Goal: Task Accomplishment & Management: Complete application form

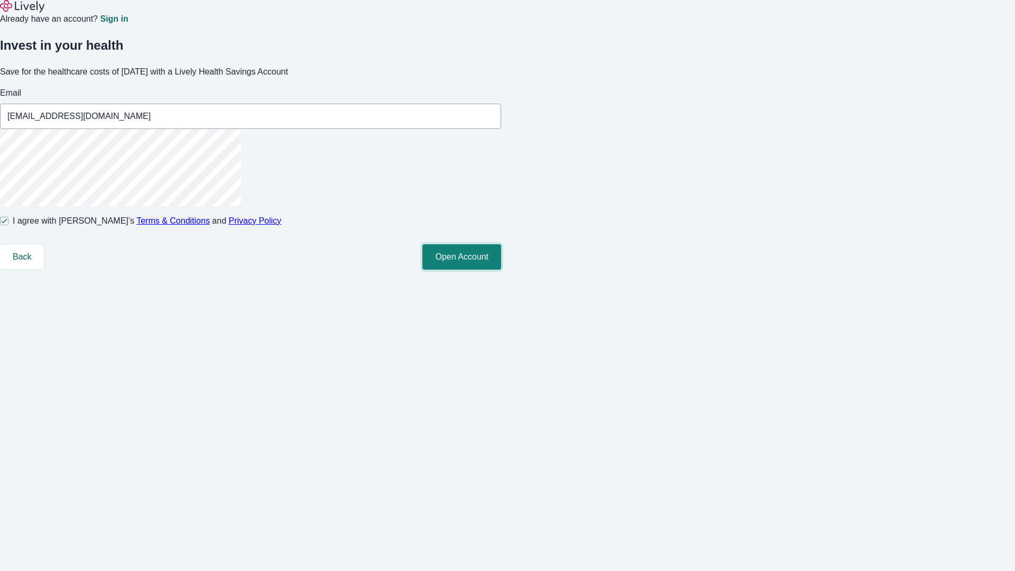
click at [501, 270] on button "Open Account" at bounding box center [462, 256] width 79 height 25
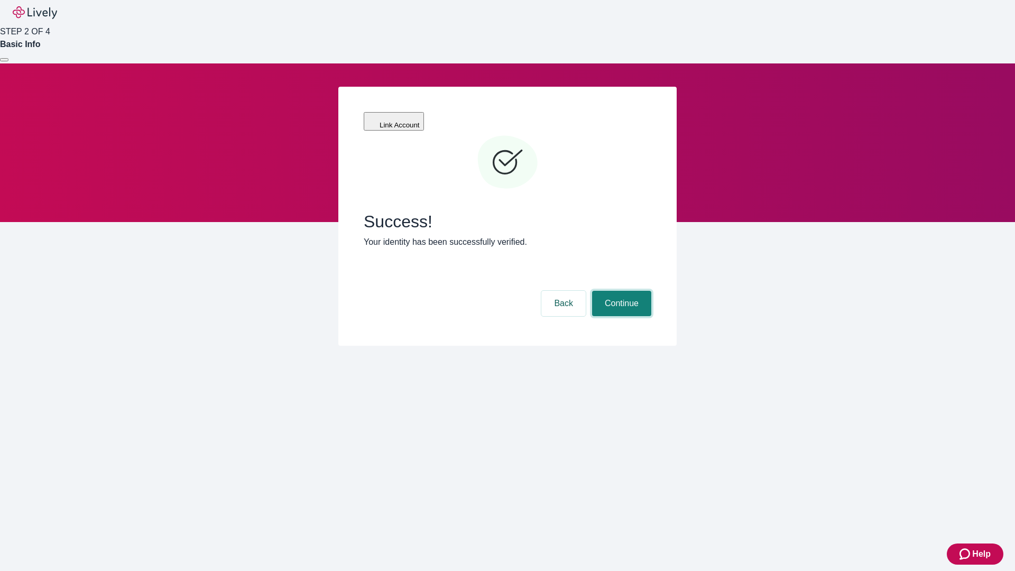
click at [620, 291] on button "Continue" at bounding box center [621, 303] width 59 height 25
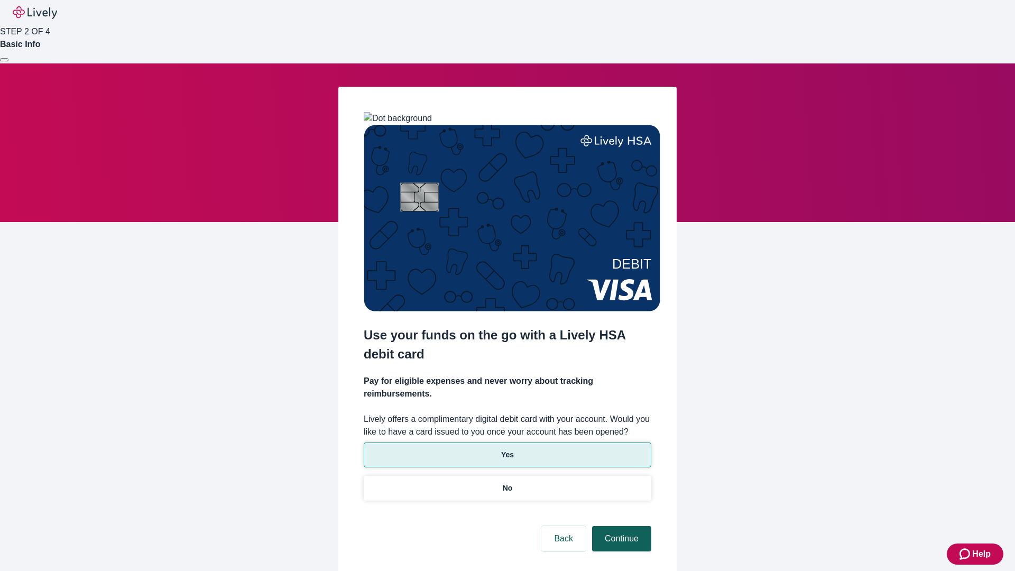
click at [507, 449] on p "Yes" at bounding box center [507, 454] width 13 height 11
click at [620, 526] on button "Continue" at bounding box center [621, 538] width 59 height 25
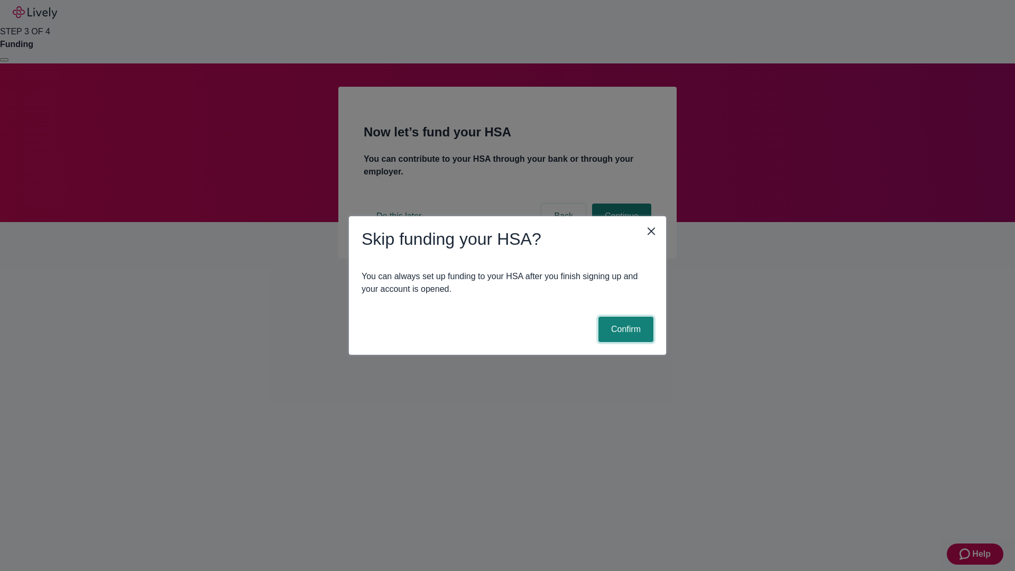
click at [625, 329] on button "Confirm" at bounding box center [626, 329] width 55 height 25
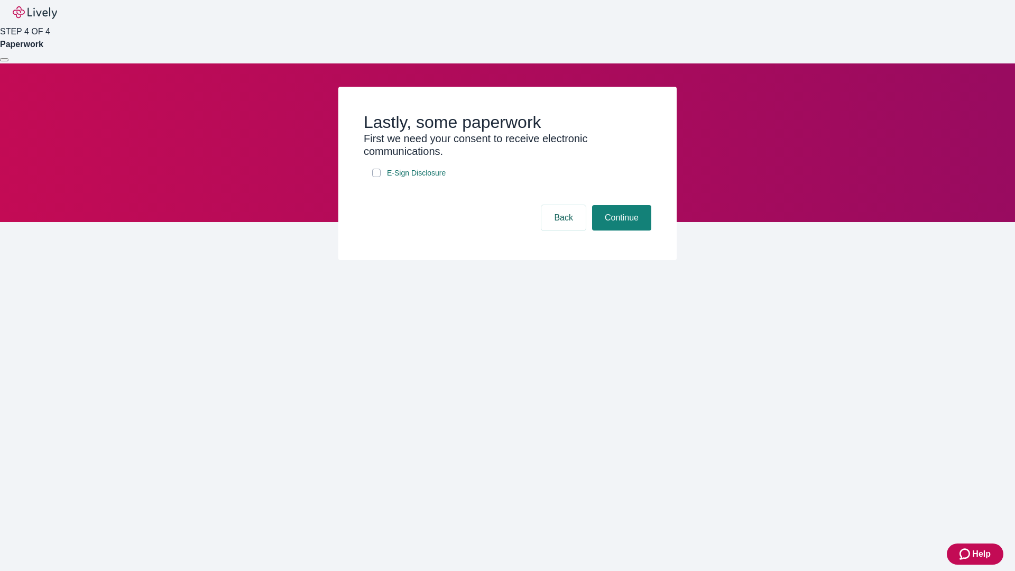
click at [376, 177] on input "E-Sign Disclosure" at bounding box center [376, 173] width 8 height 8
checkbox input "true"
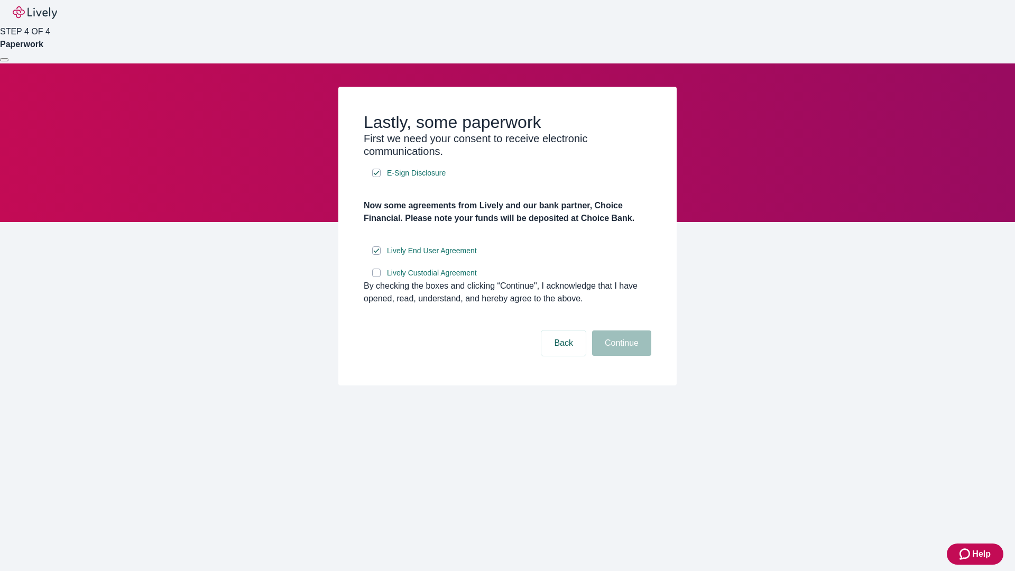
click at [376, 277] on input "Lively Custodial Agreement" at bounding box center [376, 273] width 8 height 8
checkbox input "true"
click at [620, 356] on button "Continue" at bounding box center [621, 342] width 59 height 25
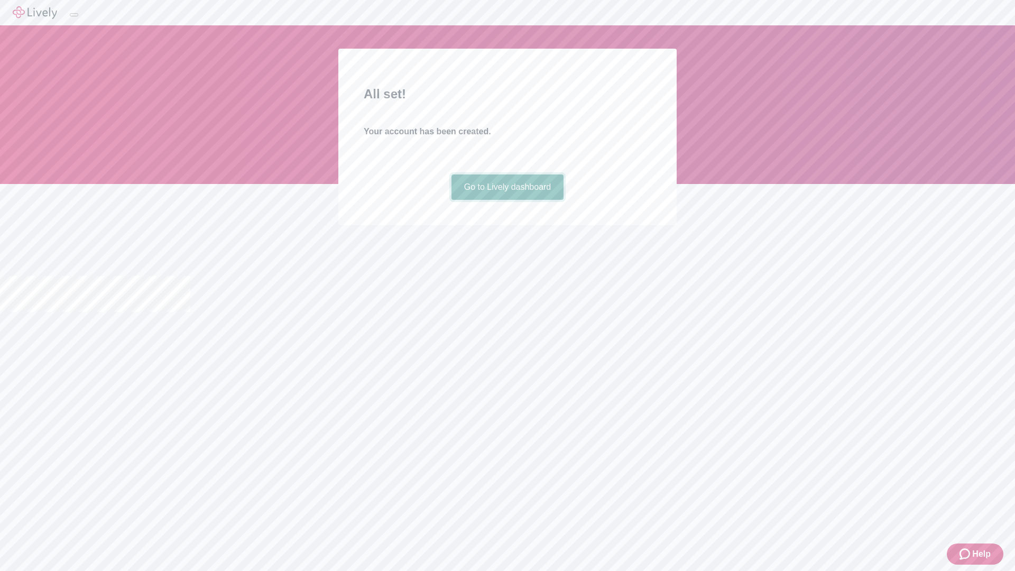
click at [507, 200] on link "Go to Lively dashboard" at bounding box center [508, 187] width 113 height 25
